Goal: Information Seeking & Learning: Learn about a topic

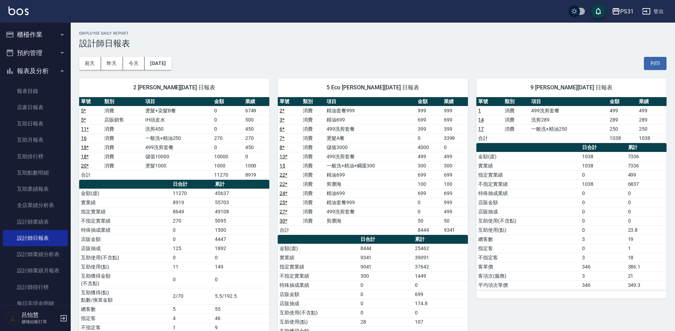
scroll to position [123, 0]
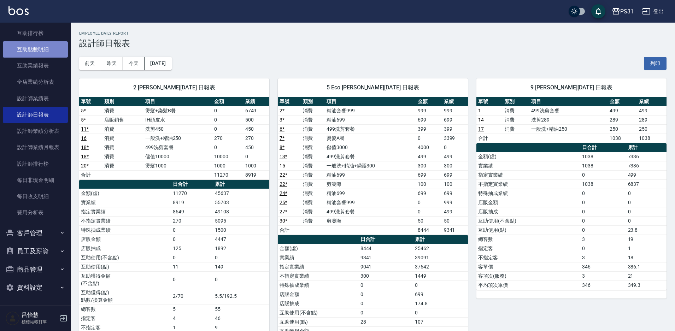
click at [44, 45] on link "互助點數明細" at bounding box center [35, 49] width 65 height 16
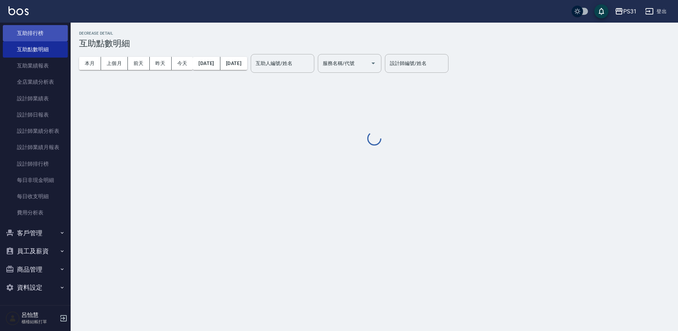
click at [31, 34] on link "互助排行榜" at bounding box center [35, 33] width 65 height 16
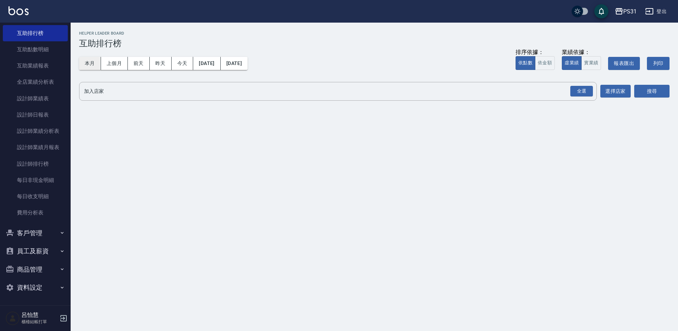
click at [90, 66] on button "本月" at bounding box center [90, 63] width 22 height 13
click at [583, 95] on div "全選" at bounding box center [581, 91] width 23 height 11
click at [647, 89] on button "搜尋" at bounding box center [651, 91] width 35 height 13
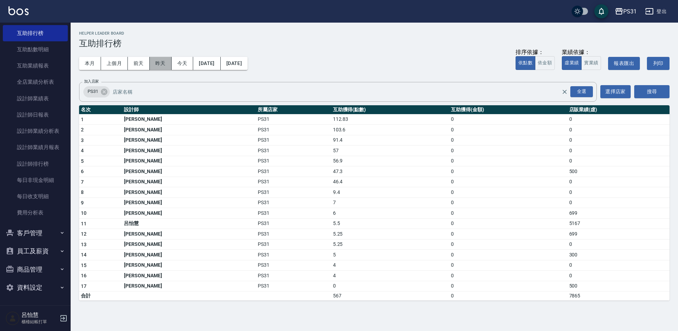
click at [155, 66] on button "昨天" at bounding box center [161, 63] width 22 height 13
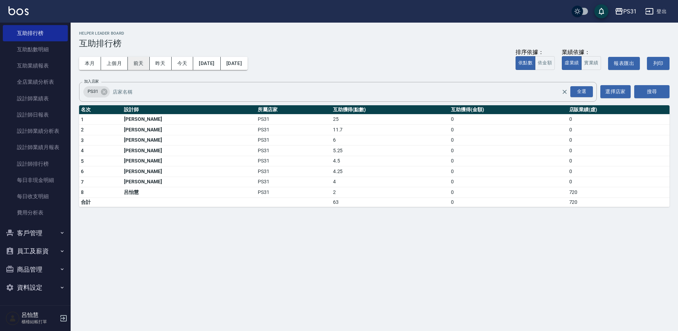
click at [136, 61] on button "前天" at bounding box center [139, 63] width 22 height 13
click at [43, 64] on link "互助業績報表" at bounding box center [35, 66] width 65 height 16
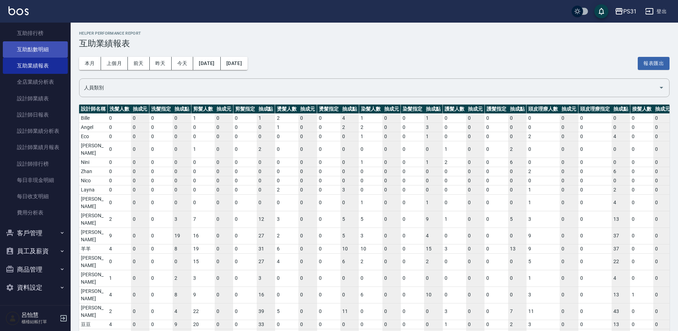
click at [42, 55] on link "互助點數明細" at bounding box center [35, 49] width 65 height 16
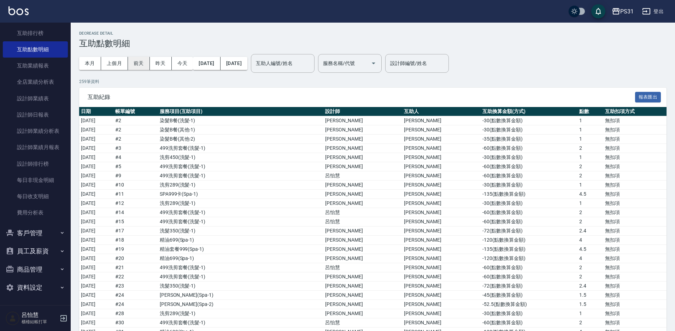
click at [137, 63] on button "前天" at bounding box center [139, 63] width 22 height 13
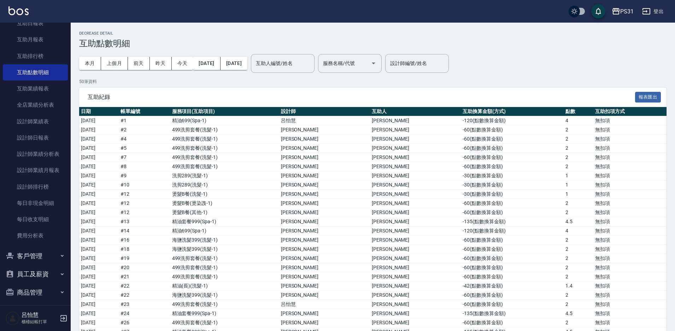
scroll to position [88, 0]
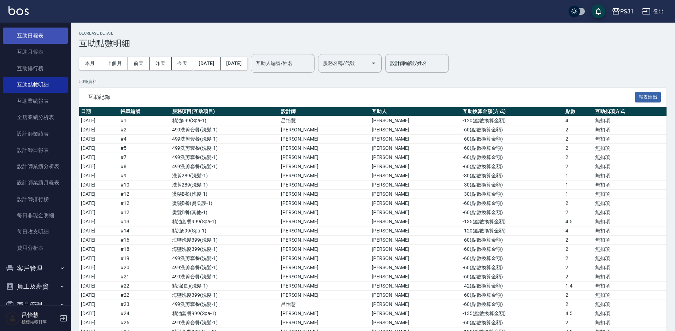
click at [43, 39] on link "互助日報表" at bounding box center [35, 36] width 65 height 16
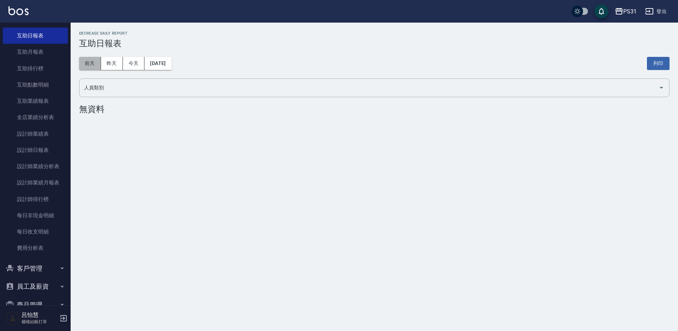
click at [94, 64] on button "前天" at bounding box center [90, 63] width 22 height 13
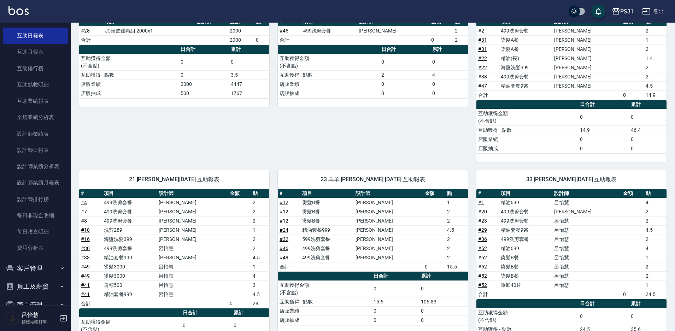
scroll to position [106, 0]
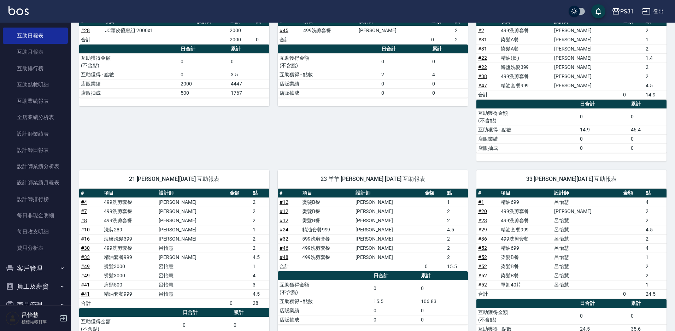
drag, startPoint x: 249, startPoint y: 259, endPoint x: 412, endPoint y: 140, distance: 201.4
click at [412, 140] on div "6 [PERSON_NAME][DATE] 互助報表 # 項目 設計師 金額 點 # 45 499洗剪套餐 [PERSON_NAME] 2 合計 0 2 日合…" at bounding box center [368, 76] width 198 height 172
drag, startPoint x: 315, startPoint y: 251, endPoint x: 309, endPoint y: 250, distance: 6.6
drag, startPoint x: 309, startPoint y: 250, endPoint x: 435, endPoint y: 118, distance: 182.8
click at [435, 118] on div "6 [PERSON_NAME][DATE] 互助報表 # 項目 設計師 金額 點 # 45 499洗剪套餐 [PERSON_NAME] 2 合計 0 2 日合…" at bounding box center [368, 76] width 198 height 172
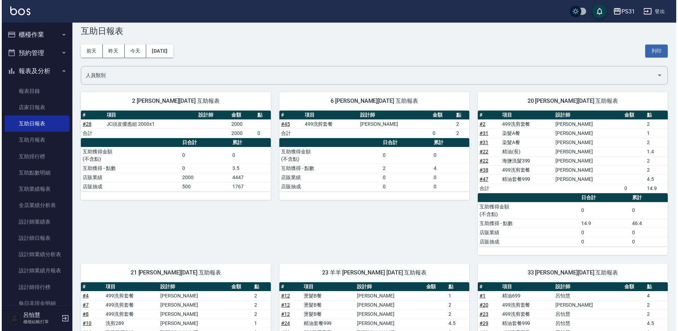
scroll to position [0, 0]
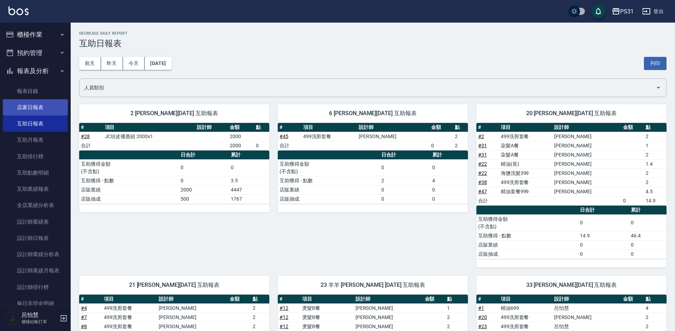
click at [37, 106] on link "店家日報表" at bounding box center [35, 107] width 65 height 16
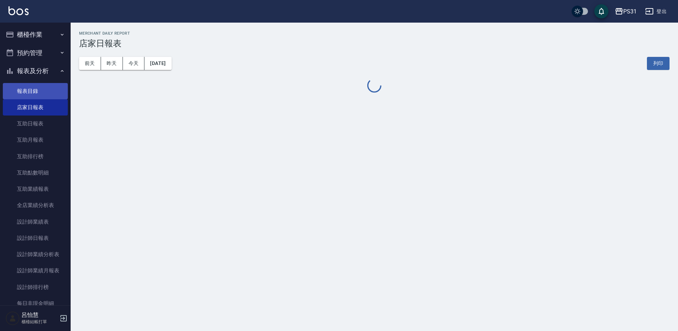
click at [33, 92] on link "報表目錄" at bounding box center [35, 91] width 65 height 16
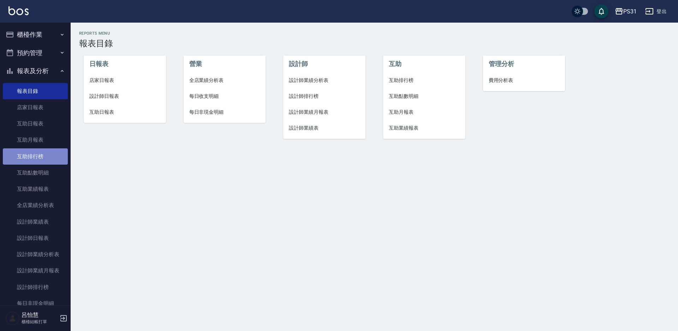
click at [38, 156] on link "互助排行榜" at bounding box center [35, 156] width 65 height 16
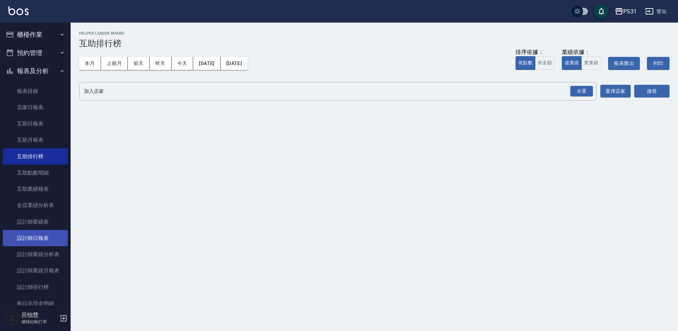
click at [38, 237] on link "設計師日報表" at bounding box center [35, 238] width 65 height 16
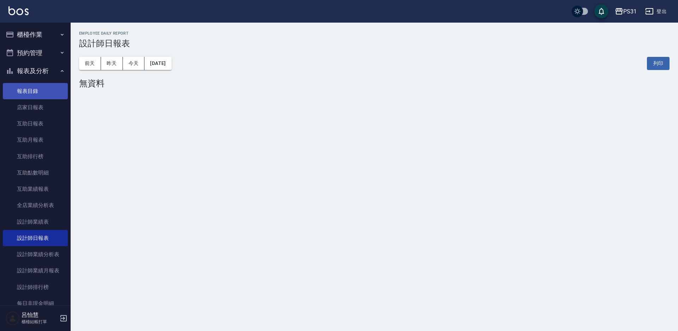
click at [28, 87] on link "報表目錄" at bounding box center [35, 91] width 65 height 16
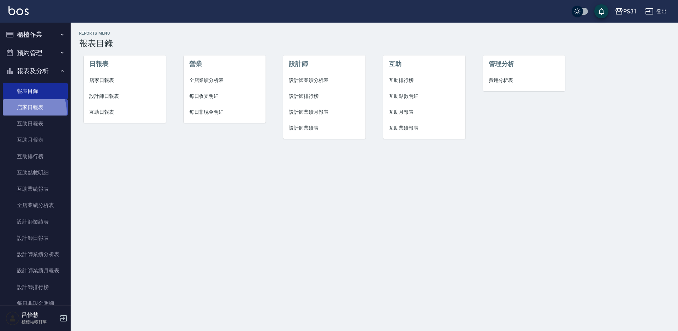
click at [24, 112] on link "店家日報表" at bounding box center [35, 107] width 65 height 16
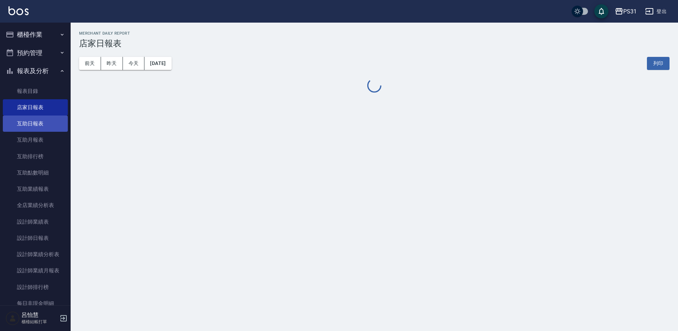
click at [29, 124] on link "互助日報表" at bounding box center [35, 123] width 65 height 16
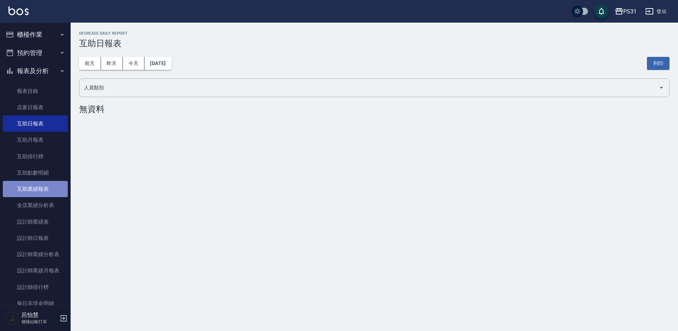
click at [37, 193] on link "互助業績報表" at bounding box center [35, 189] width 65 height 16
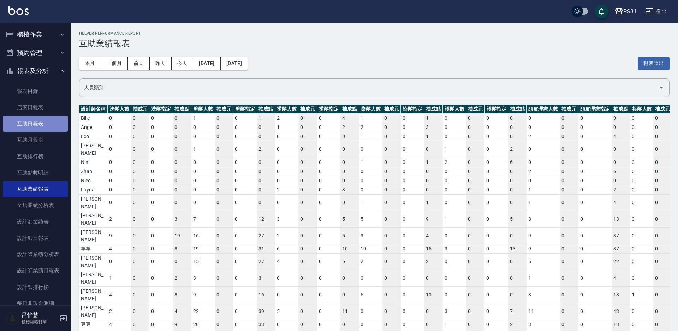
click at [43, 118] on link "互助日報表" at bounding box center [35, 123] width 65 height 16
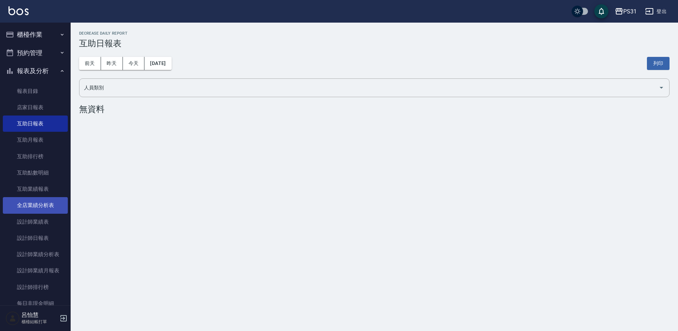
click at [41, 204] on link "全店業績分析表" at bounding box center [35, 205] width 65 height 16
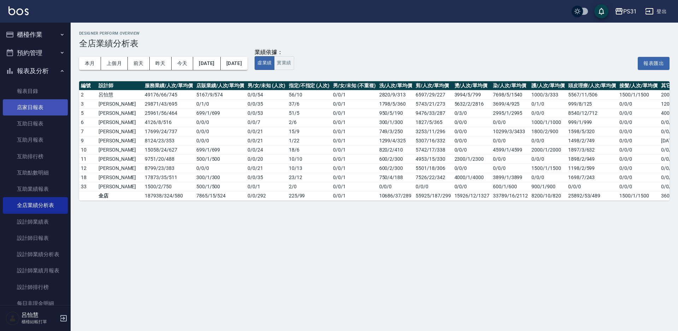
click at [31, 112] on link "店家日報表" at bounding box center [35, 107] width 65 height 16
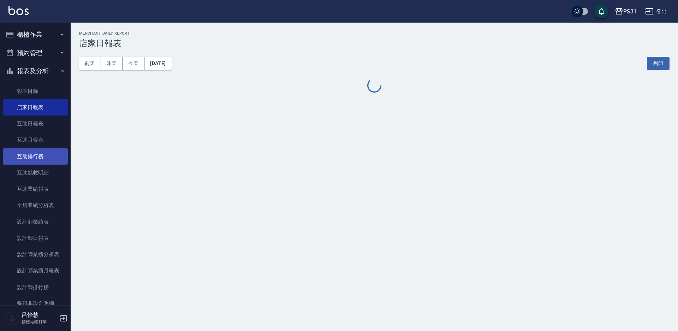
click at [34, 162] on link "互助排行榜" at bounding box center [35, 156] width 65 height 16
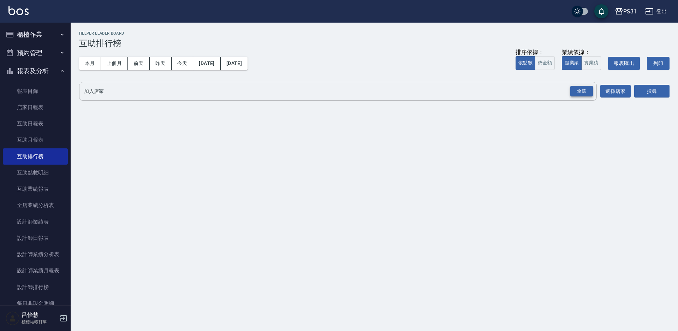
click at [582, 89] on div "全選" at bounding box center [581, 91] width 23 height 11
click at [616, 90] on button "選擇店家" at bounding box center [615, 91] width 30 height 13
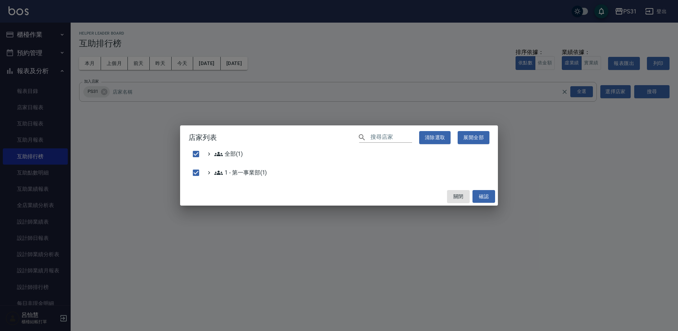
click at [569, 110] on div "店家列表 ​ 清除選取 展開全部 全部(1) 1 - 第一事業部(1) 關閉 確認" at bounding box center [339, 165] width 678 height 331
checkbox input "false"
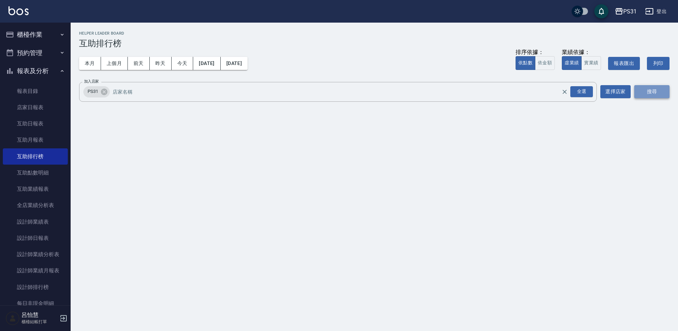
click at [655, 94] on button "搜尋" at bounding box center [651, 91] width 35 height 13
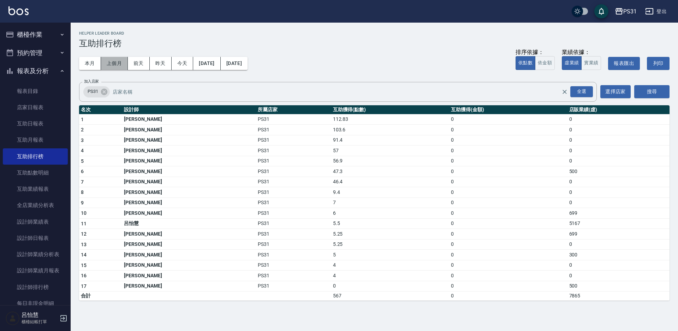
click at [115, 61] on button "上個月" at bounding box center [114, 63] width 27 height 13
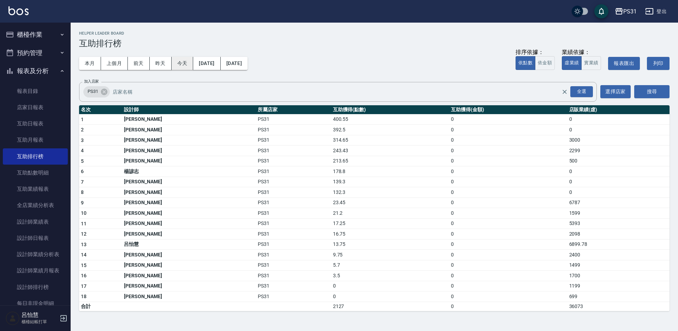
click at [180, 63] on button "今天" at bounding box center [183, 63] width 22 height 13
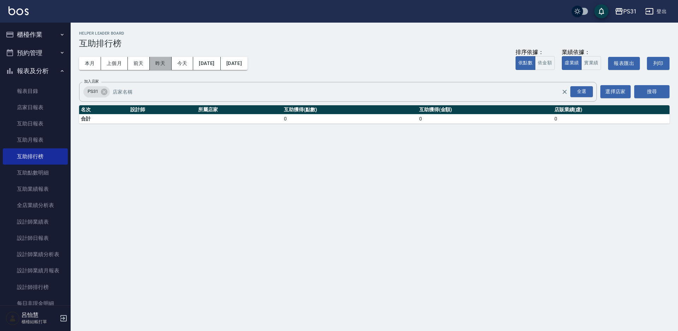
click at [155, 65] on button "昨天" at bounding box center [161, 63] width 22 height 13
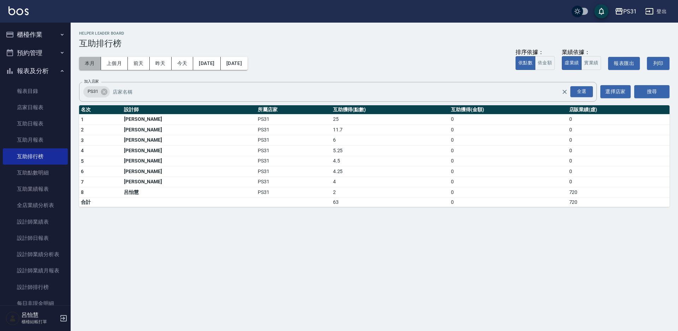
click at [90, 60] on button "本月" at bounding box center [90, 63] width 22 height 13
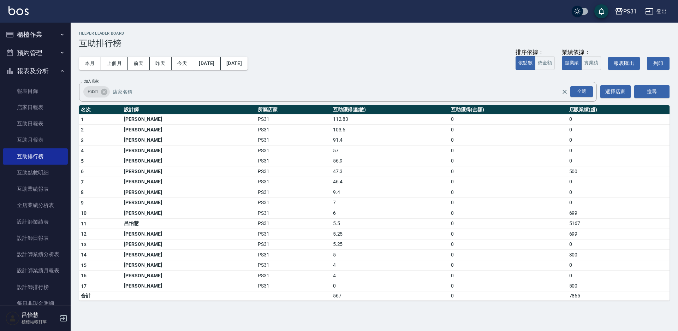
drag, startPoint x: 284, startPoint y: 65, endPoint x: 274, endPoint y: 69, distance: 10.4
click at [284, 67] on div "本月 上個月 [DATE] [DATE] [DATE] [DATE] [DATE] 排序依據： 依點數 依金額 業績依據： 虛業績 實業績 報表匯出 列印" at bounding box center [374, 63] width 591 height 30
click at [248, 67] on button "[DATE]" at bounding box center [234, 63] width 27 height 13
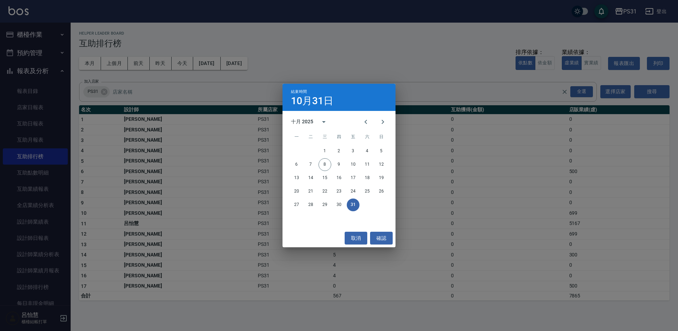
click at [308, 53] on div "結束時間 [DATE] 十月 2025 一 二 三 四 五 六 日 1 2 3 4 5 6 7 8 9 10 11 12 13 14 15 16 17 18 …" at bounding box center [339, 165] width 678 height 331
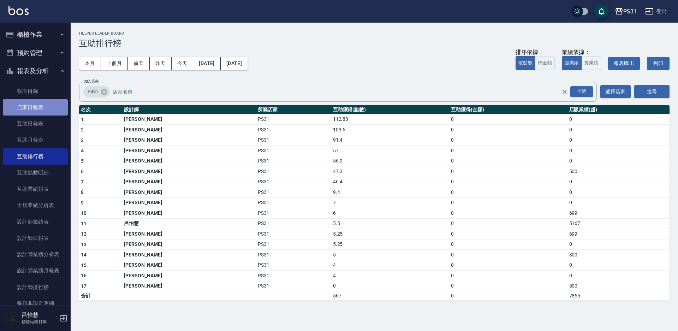
click at [47, 104] on link "店家日報表" at bounding box center [35, 107] width 65 height 16
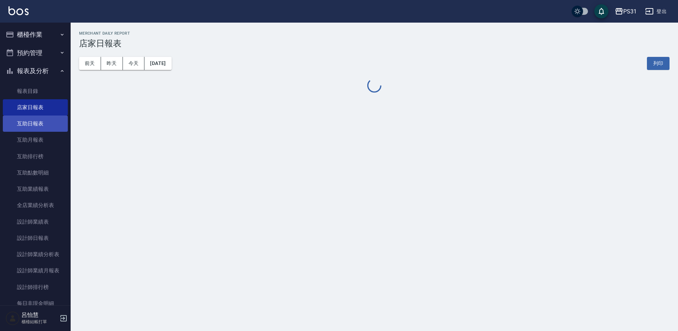
click at [44, 121] on link "互助日報表" at bounding box center [35, 123] width 65 height 16
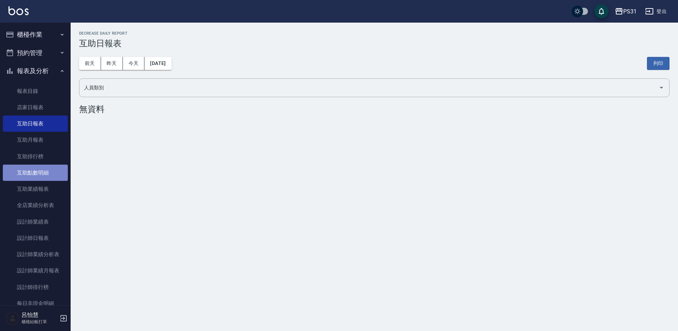
click at [44, 172] on link "互助點數明細" at bounding box center [35, 173] width 65 height 16
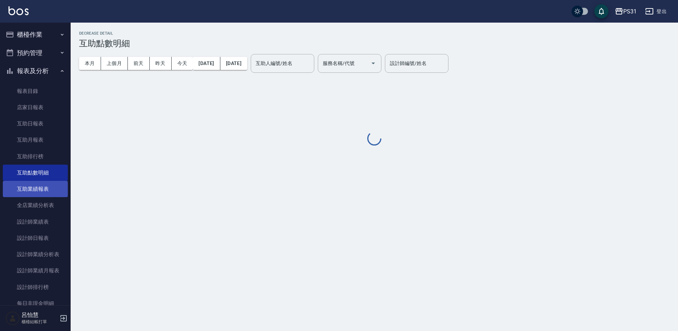
click at [43, 187] on link "互助業績報表" at bounding box center [35, 189] width 65 height 16
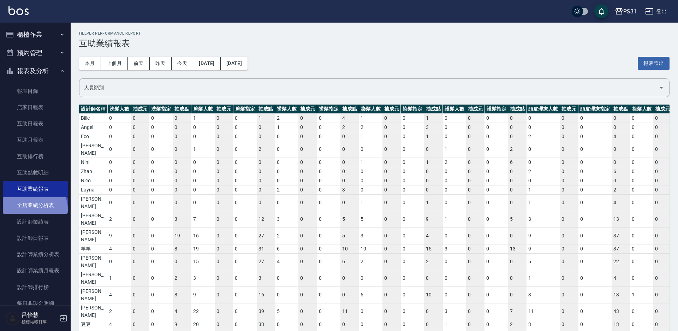
click at [34, 209] on link "全店業績分析表" at bounding box center [35, 205] width 65 height 16
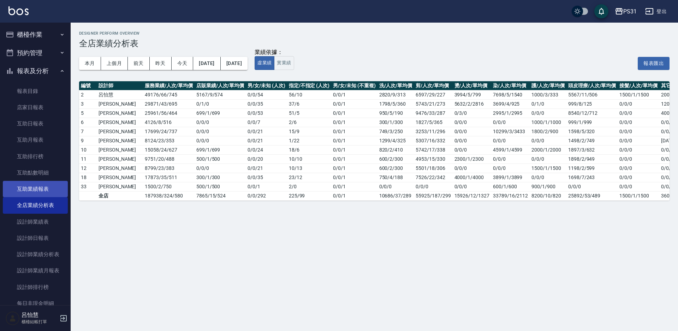
click at [38, 185] on link "互助業績報表" at bounding box center [35, 189] width 65 height 16
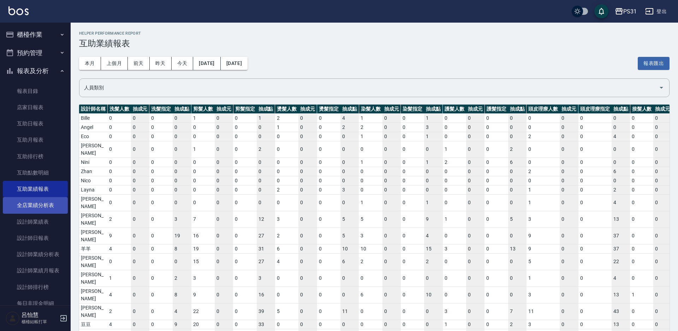
drag, startPoint x: 41, startPoint y: 205, endPoint x: 44, endPoint y: 209, distance: 4.6
click at [41, 205] on link "全店業績分析表" at bounding box center [35, 205] width 65 height 16
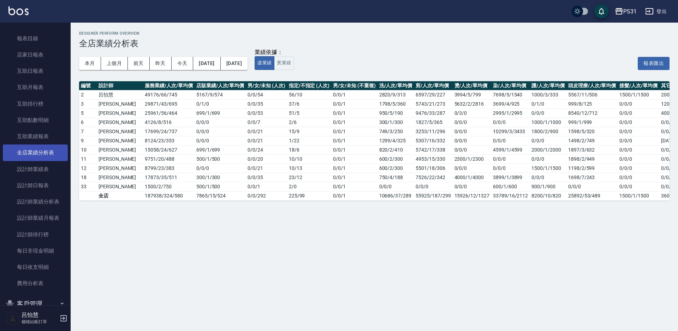
scroll to position [17, 0]
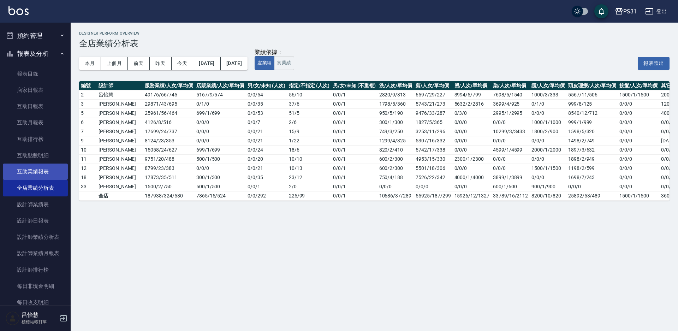
click at [35, 166] on link "互助業績報表" at bounding box center [35, 172] width 65 height 16
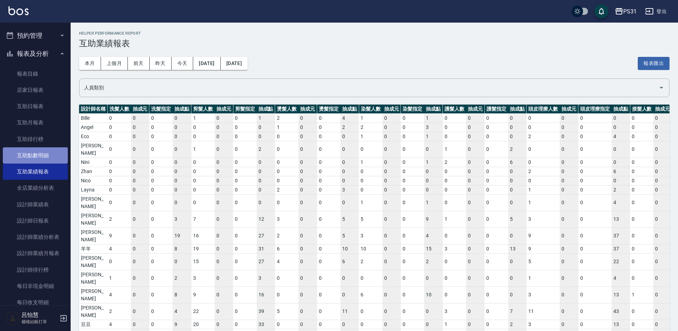
click at [43, 156] on link "互助點數明細" at bounding box center [35, 155] width 65 height 16
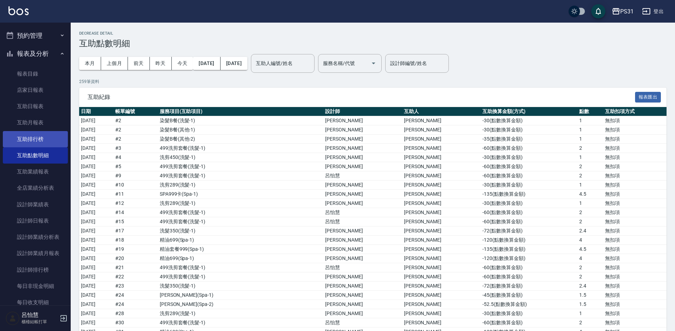
click at [37, 137] on link "互助排行榜" at bounding box center [35, 139] width 65 height 16
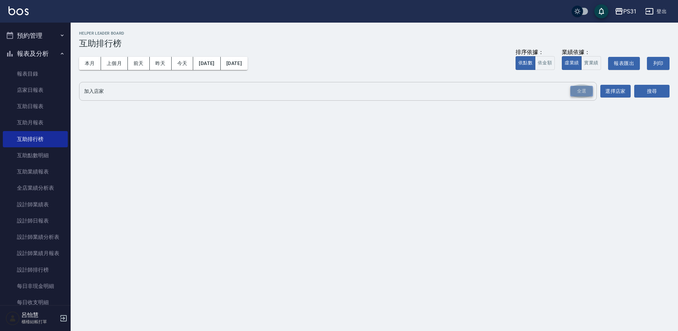
click at [590, 93] on div "全選" at bounding box center [581, 91] width 23 height 11
click at [652, 89] on button "搜尋" at bounding box center [651, 91] width 35 height 13
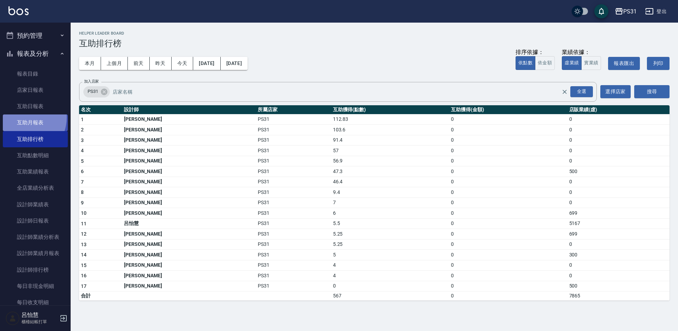
click at [22, 117] on link "互助月報表" at bounding box center [35, 122] width 65 height 16
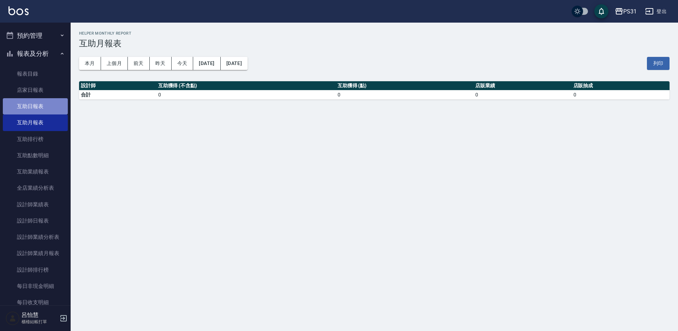
click at [39, 107] on link "互助日報表" at bounding box center [35, 106] width 65 height 16
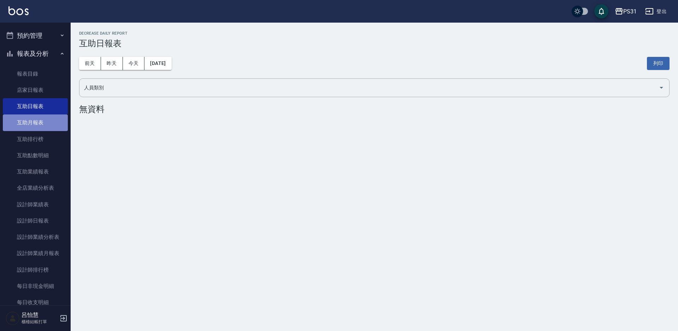
click at [38, 122] on link "互助月報表" at bounding box center [35, 122] width 65 height 16
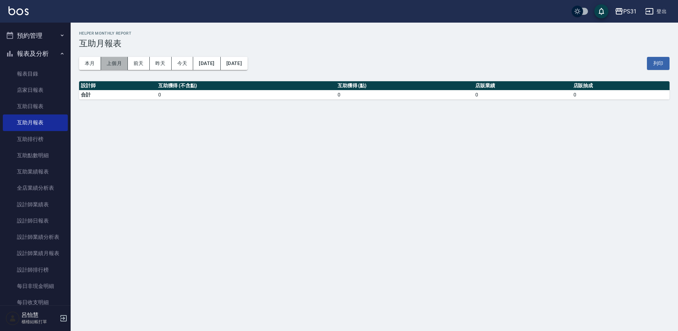
click at [111, 60] on button "上個月" at bounding box center [114, 63] width 27 height 13
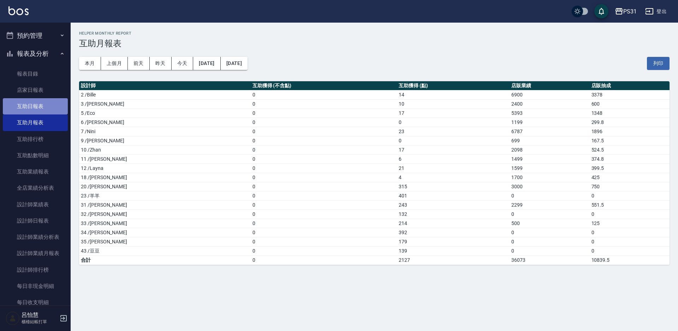
click at [36, 105] on link "互助日報表" at bounding box center [35, 106] width 65 height 16
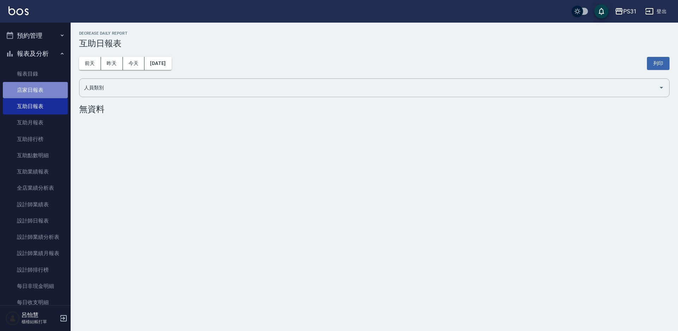
click at [37, 90] on link "店家日報表" at bounding box center [35, 90] width 65 height 16
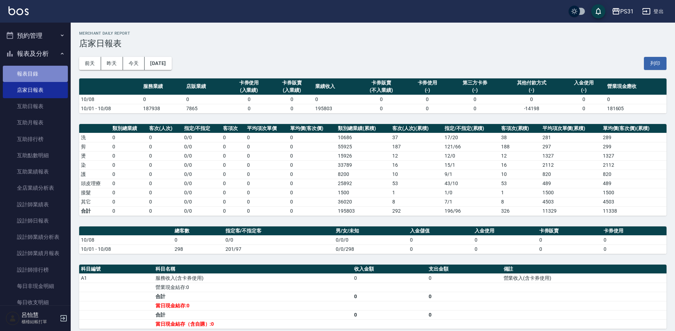
click at [36, 75] on link "報表目錄" at bounding box center [35, 74] width 65 height 16
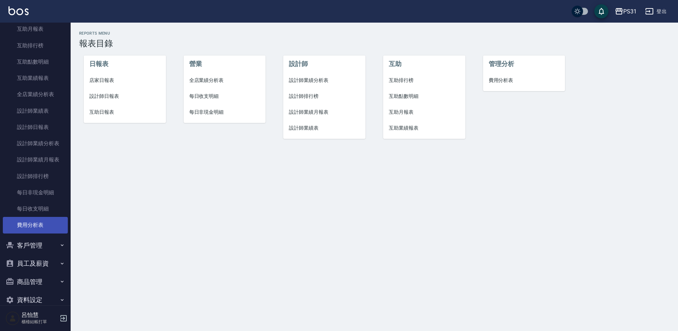
scroll to position [123, 0]
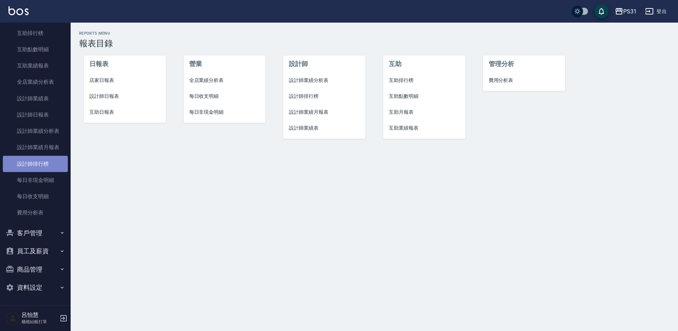
click at [42, 162] on link "設計師排行榜" at bounding box center [35, 164] width 65 height 16
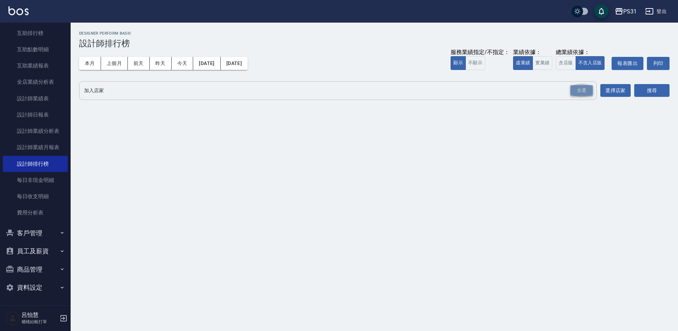
click at [575, 91] on div "全選" at bounding box center [581, 90] width 23 height 11
click at [660, 89] on button "搜尋" at bounding box center [651, 90] width 35 height 13
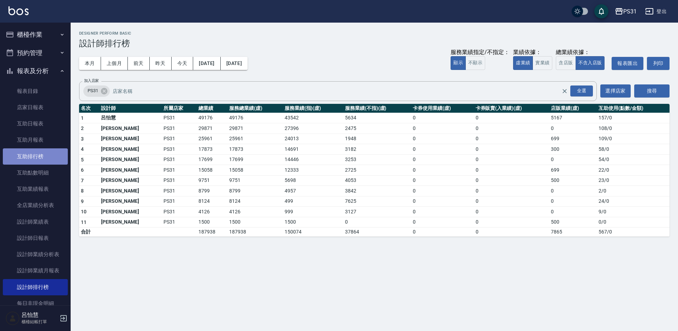
click at [38, 149] on link "互助排行榜" at bounding box center [35, 156] width 65 height 16
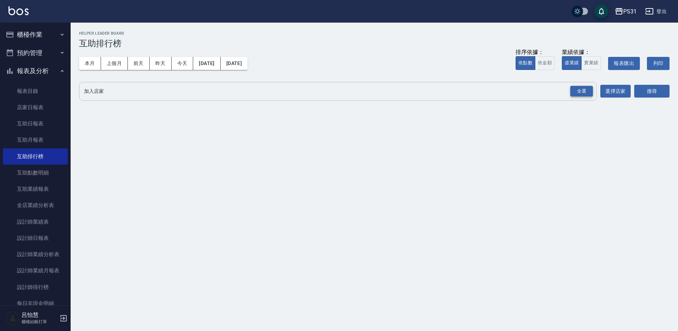
click at [583, 92] on div "全選" at bounding box center [581, 91] width 23 height 11
click at [651, 93] on button "搜尋" at bounding box center [651, 91] width 35 height 13
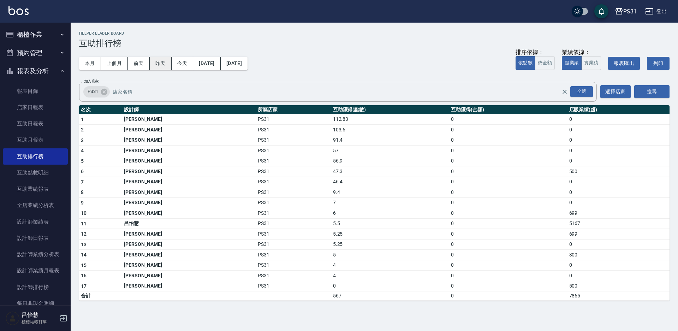
drag, startPoint x: 167, startPoint y: 59, endPoint x: 165, endPoint y: 63, distance: 3.8
click at [166, 60] on button "昨天" at bounding box center [161, 63] width 22 height 13
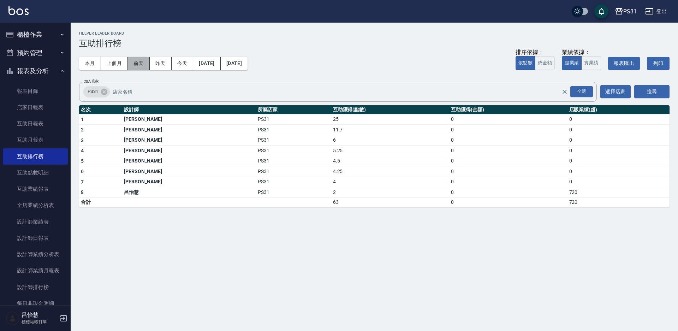
click at [141, 64] on button "前天" at bounding box center [139, 63] width 22 height 13
click at [90, 63] on button "本月" at bounding box center [90, 63] width 22 height 13
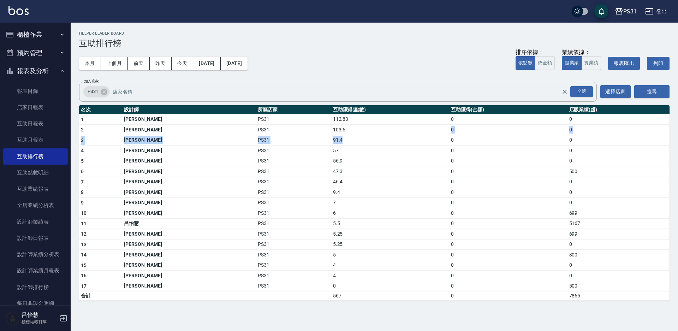
drag, startPoint x: 334, startPoint y: 129, endPoint x: 349, endPoint y: 140, distance: 19.1
click at [349, 140] on tbody "1 [PERSON_NAME]PS31 112.83 0 0 2 [PERSON_NAME]PS31 103.6 0 0 3 [PERSON_NAME]PS3…" at bounding box center [374, 207] width 591 height 186
click at [348, 114] on td "112.83" at bounding box center [390, 119] width 118 height 11
drag, startPoint x: 346, startPoint y: 119, endPoint x: 354, endPoint y: 135, distance: 18.3
click at [354, 135] on tbody "1 [PERSON_NAME]PS31 112.83 0 0 2 [PERSON_NAME]PS31 103.6 0 0 3 [PERSON_NAME]PS3…" at bounding box center [374, 207] width 591 height 186
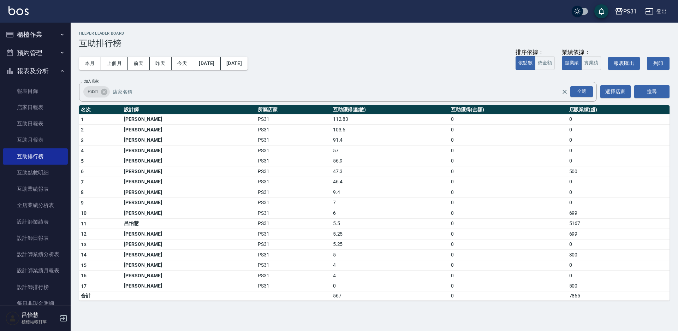
click at [366, 109] on th "互助獲得(點數)" at bounding box center [390, 109] width 118 height 9
click at [25, 88] on link "報表目錄" at bounding box center [35, 91] width 65 height 16
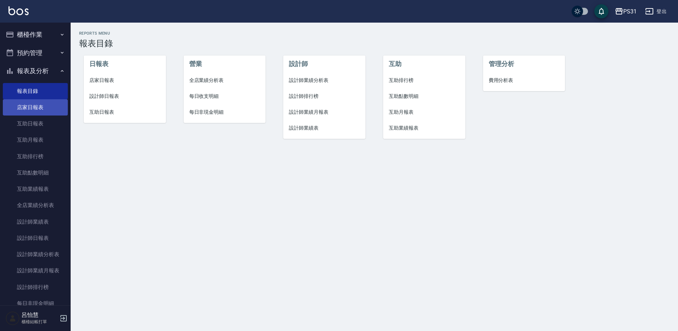
click at [34, 110] on link "店家日報表" at bounding box center [35, 107] width 65 height 16
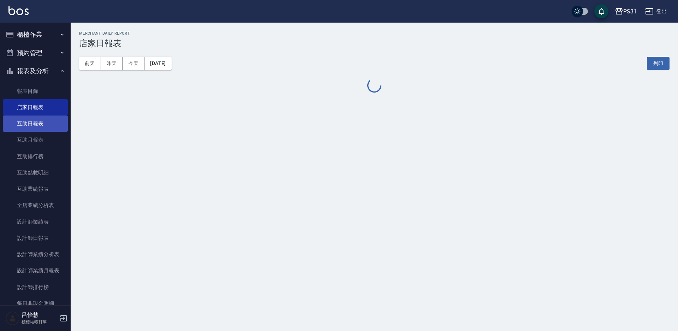
click at [38, 124] on link "互助日報表" at bounding box center [35, 123] width 65 height 16
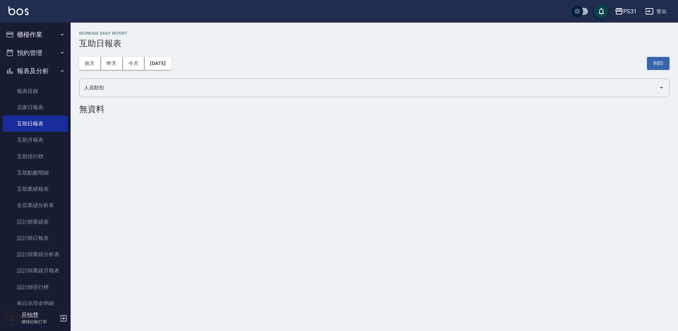
click at [411, 133] on div "PS31 [DATE] 互助日報表 列印時間： [DATE][PHONE_NUMBER]:37 Decrease Daily Report 互助日報表 [DA…" at bounding box center [339, 165] width 678 height 331
